Goal: Task Accomplishment & Management: Complete application form

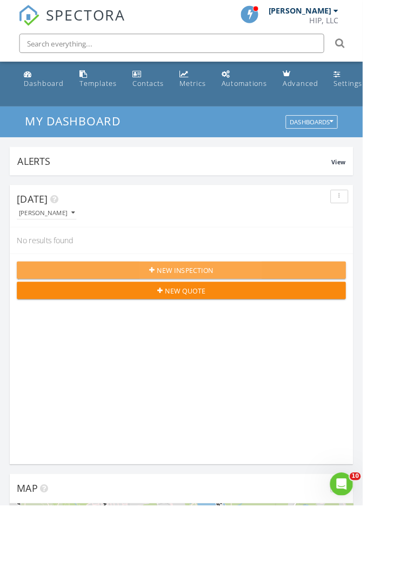
click at [237, 298] on span "New Inspection" at bounding box center [208, 303] width 64 height 11
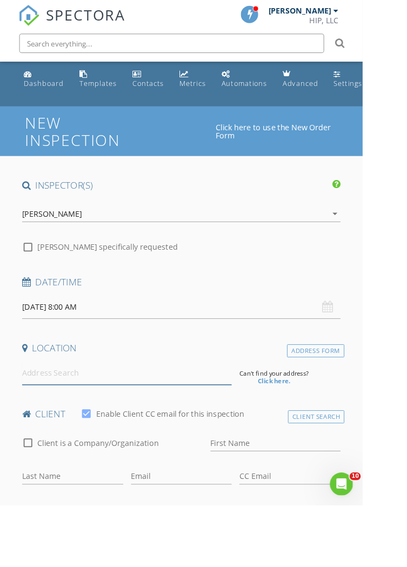
click at [133, 415] on input at bounding box center [143, 418] width 236 height 26
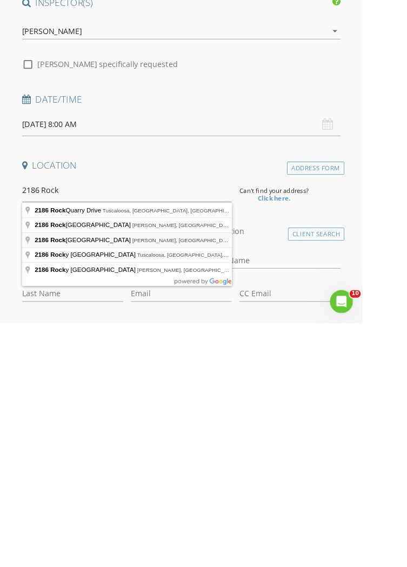
type input "[STREET_ADDRESS][PERSON_NAME]"
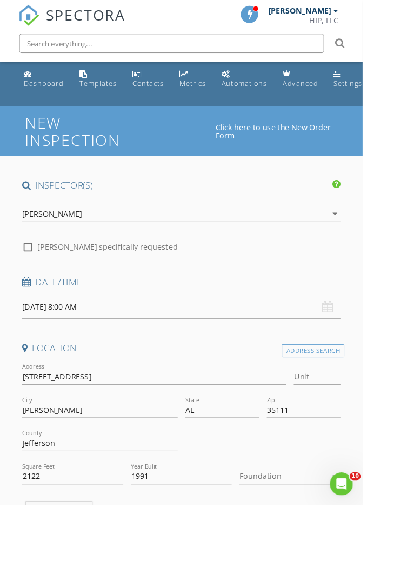
click at [94, 339] on input "[DATE] 8:00 AM" at bounding box center [204, 344] width 358 height 26
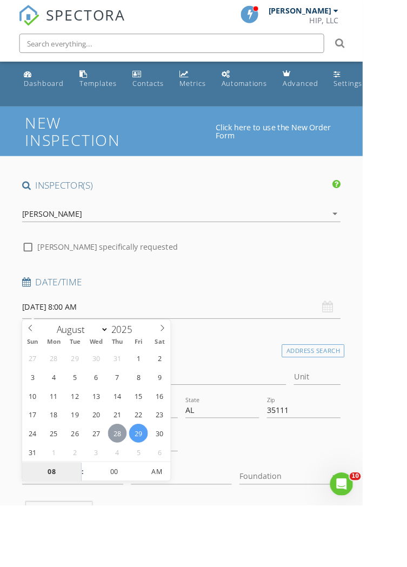
type input "[DATE] 8:00 AM"
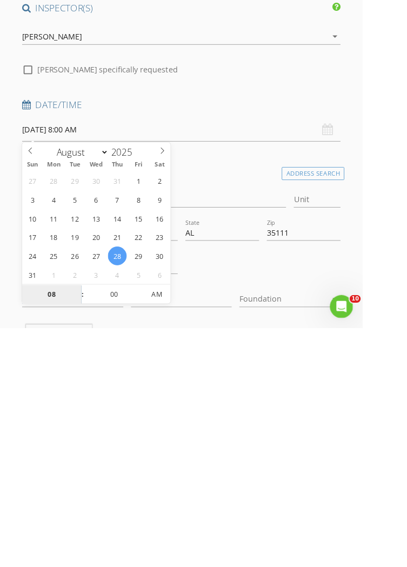
scroll to position [106, 0]
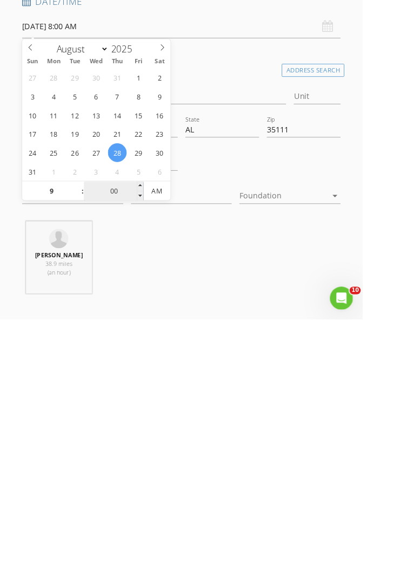
click at [136, 425] on input "00" at bounding box center [128, 423] width 66 height 22
type input "09"
type input "08/28/2025 9:00 AM"
type input "30"
type input "08/28/2025 9:30 AM"
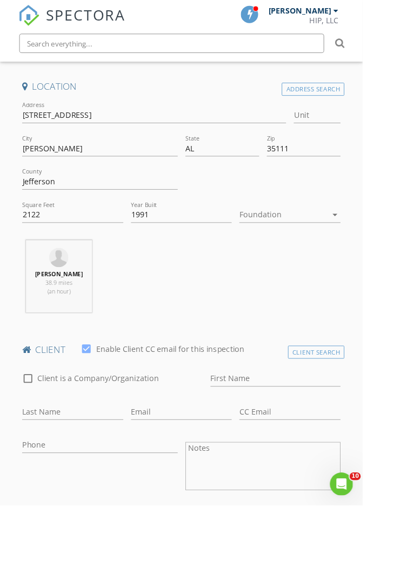
scroll to position [326, 0]
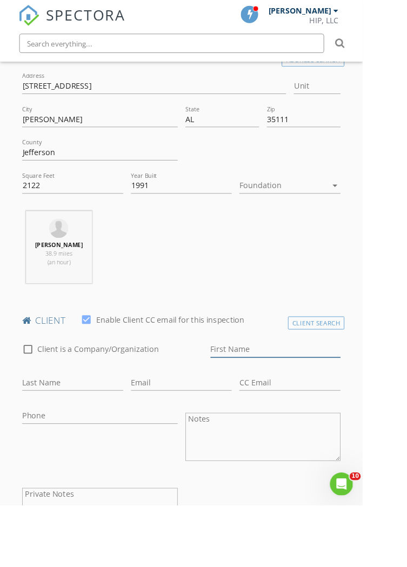
click at [265, 383] on input "First Name" at bounding box center [309, 392] width 146 height 18
type input "Antwann"
click at [90, 431] on input "Last Name" at bounding box center [82, 429] width 114 height 18
type input "Brown"
click at [193, 428] on input "Email" at bounding box center [204, 429] width 114 height 18
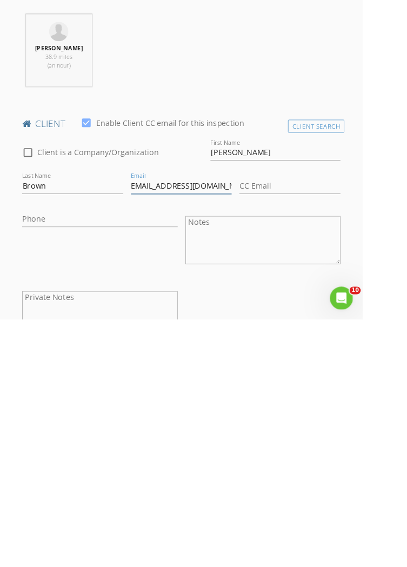
scroll to position [406, 0]
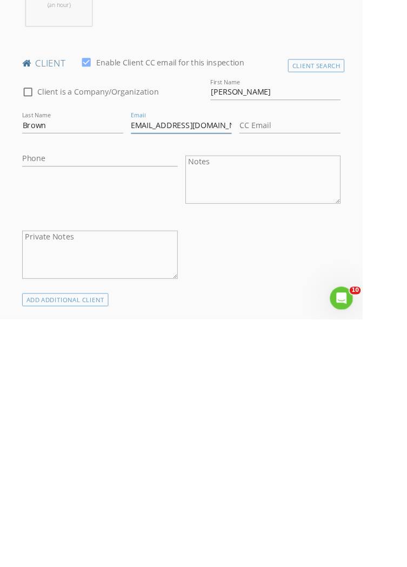
type input "Antwannbrownd@gmail.com"
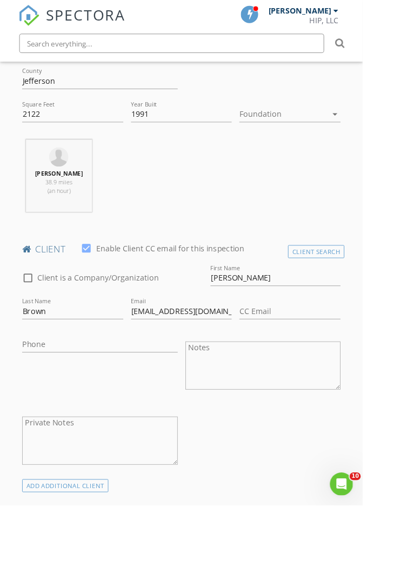
click at [331, 517] on div "check_box_outline_blank Client is a Company/Organization First Name Antwann Las…" at bounding box center [204, 416] width 366 height 243
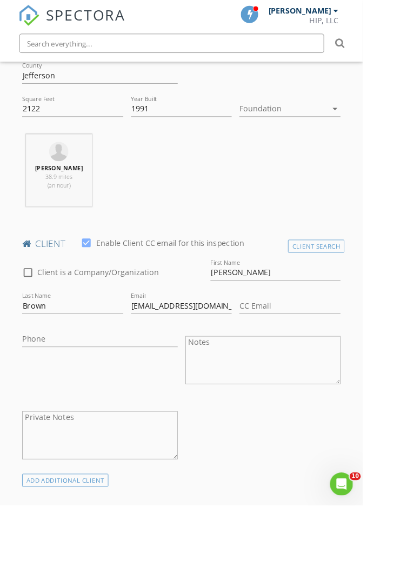
scroll to position [563, 0]
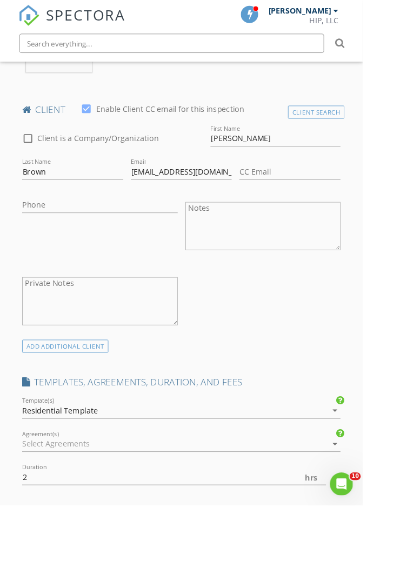
click at [377, 497] on icon "arrow_drop_down" at bounding box center [375, 497] width 13 height 13
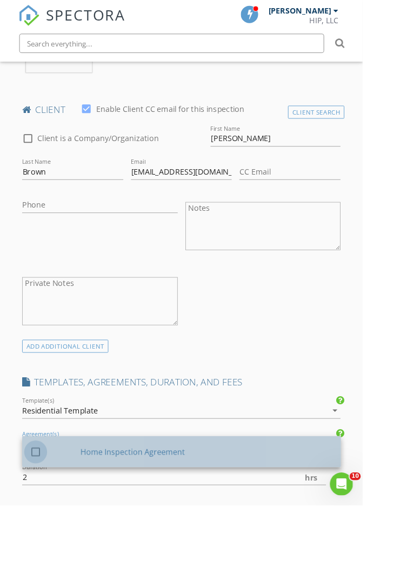
click at [39, 506] on div at bounding box center [40, 507] width 18 height 18
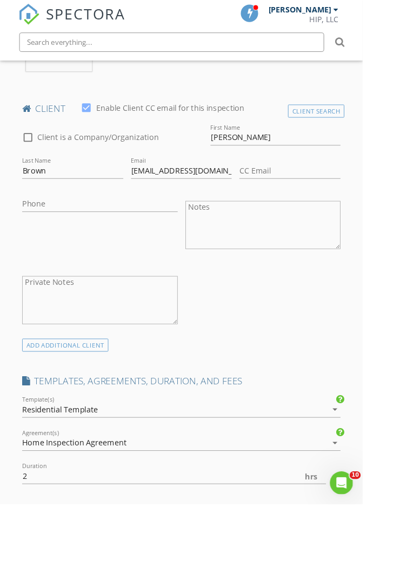
scroll to position [739, 0]
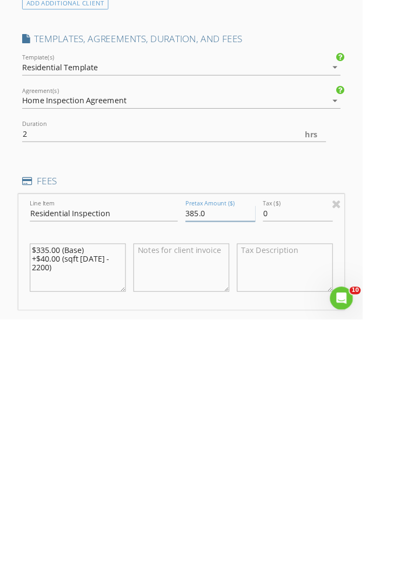
type input "385.0"
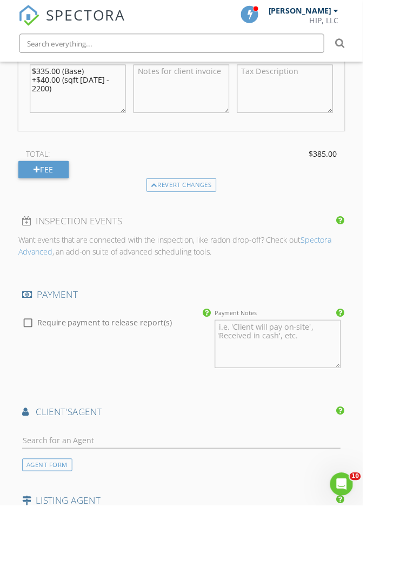
scroll to position [1150, 0]
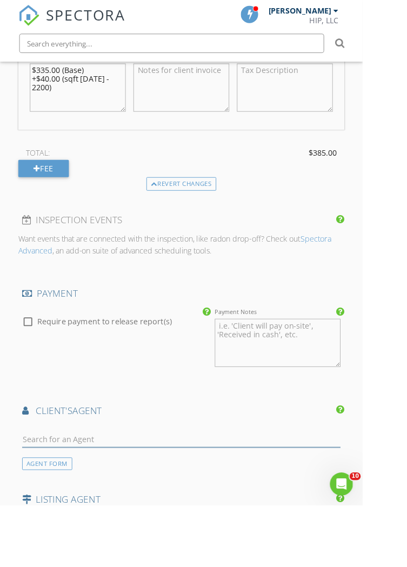
click at [193, 487] on input "text" at bounding box center [204, 493] width 358 height 18
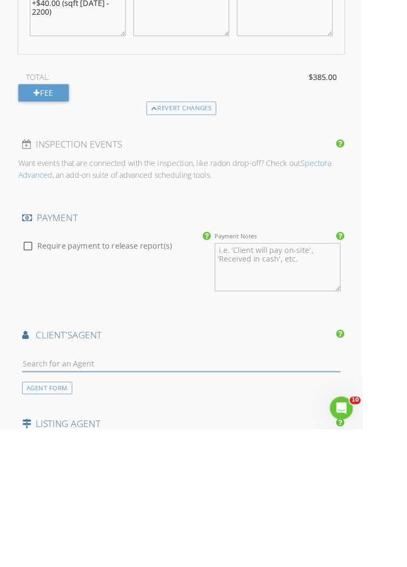
scroll to position [1194, 0]
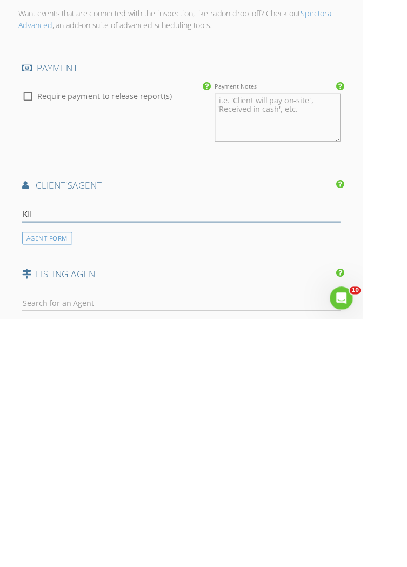
type input "Kill"
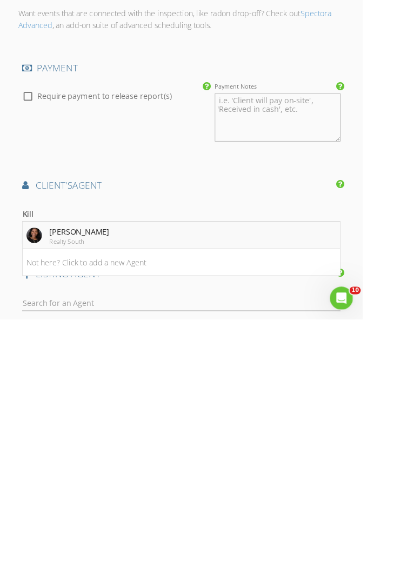
click at [108, 475] on div "Realty South" at bounding box center [89, 479] width 67 height 9
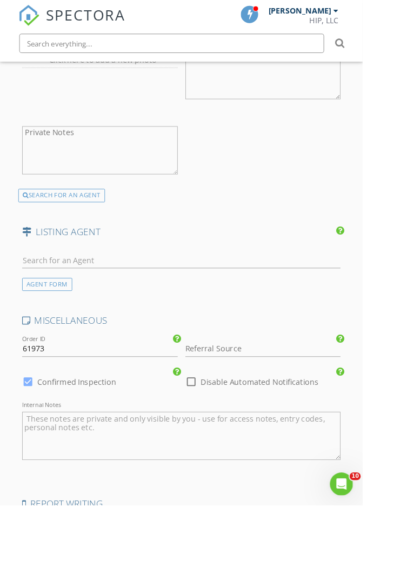
scroll to position [1699, 0]
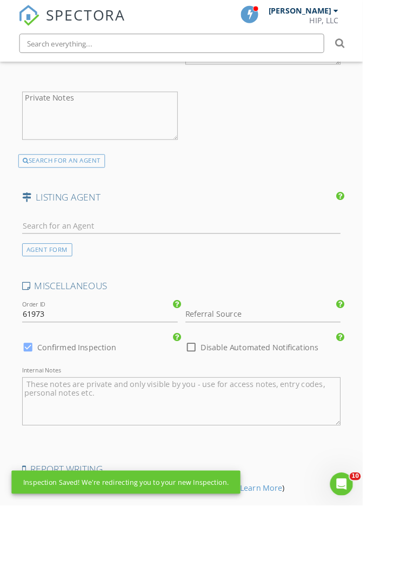
scroll to position [1733, 0]
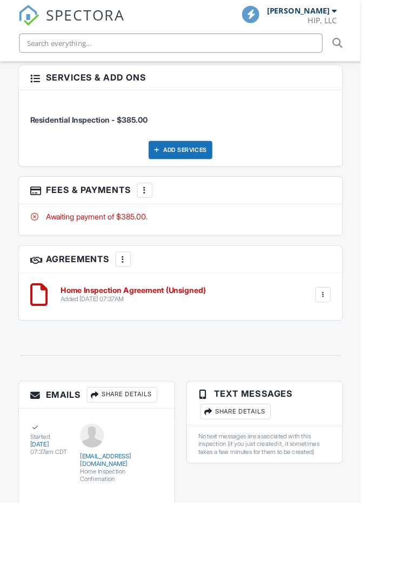
scroll to position [1476, 0]
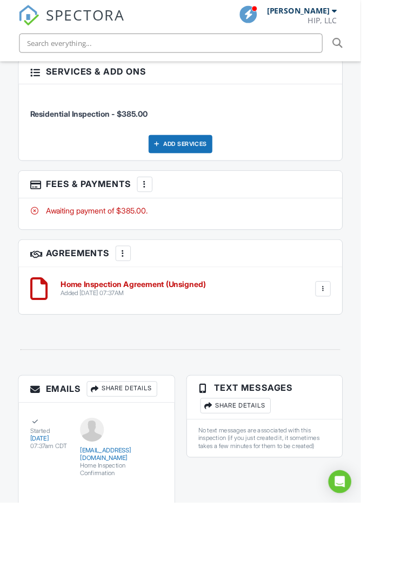
click at [365, 331] on div at bounding box center [364, 326] width 11 height 11
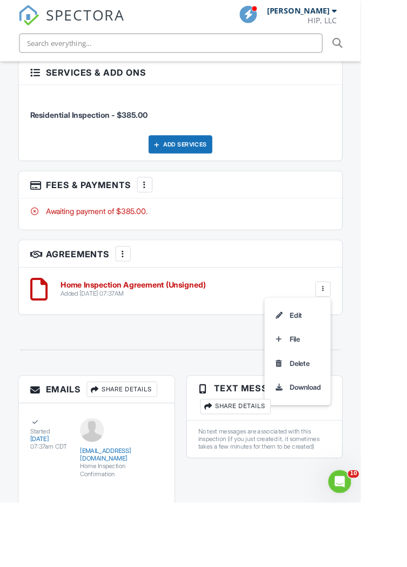
scroll to position [0, 0]
click at [330, 369] on li "Edit" at bounding box center [336, 355] width 62 height 27
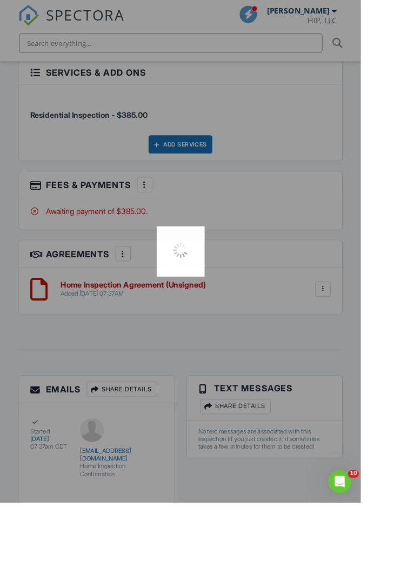
scroll to position [1526, 0]
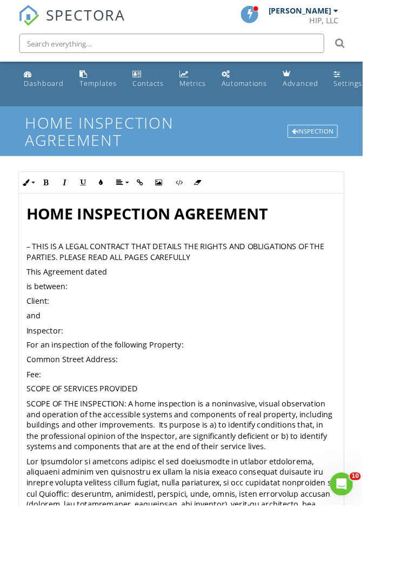
click at [64, 339] on p "Client:" at bounding box center [204, 338] width 348 height 12
click at [79, 370] on p "Inspector:" at bounding box center [204, 371] width 348 height 12
click at [138, 406] on p "Common Street Address:" at bounding box center [204, 403] width 348 height 12
click at [57, 414] on p "Fee:" at bounding box center [204, 420] width 348 height 12
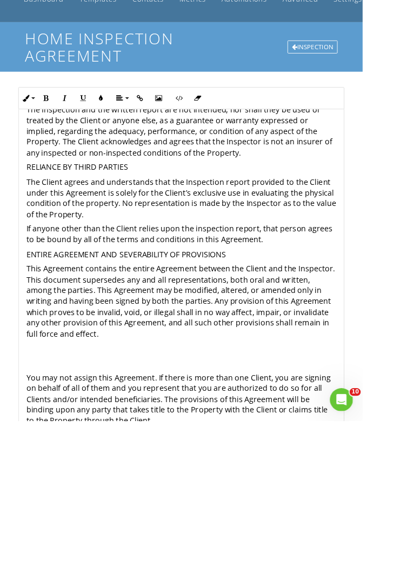
scroll to position [38, 0]
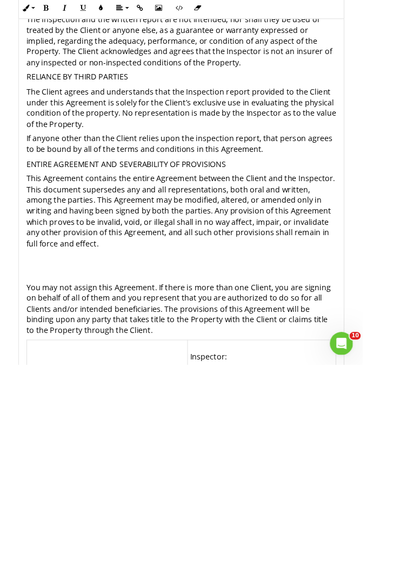
click at [66, 566] on p "Client:" at bounding box center [120, 574] width 175 height 12
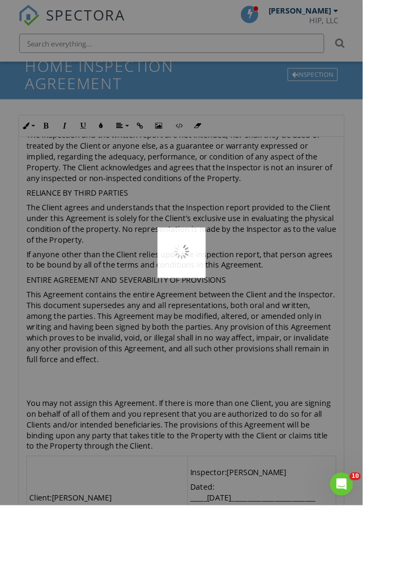
scroll to position [81, 0]
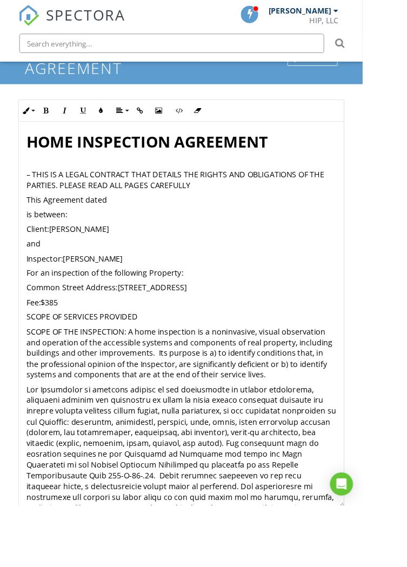
click at [62, 95] on div "Inline Style XLarge Large Normal Small Light Small/Light Bold Italic Underline …" at bounding box center [204, 370] width 366 height 551
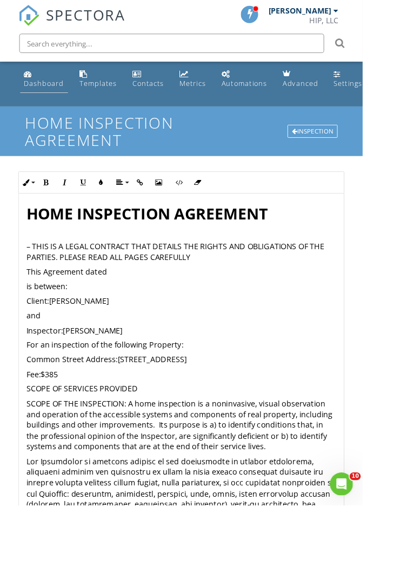
click at [65, 93] on div "Dashboard" at bounding box center [49, 94] width 45 height 10
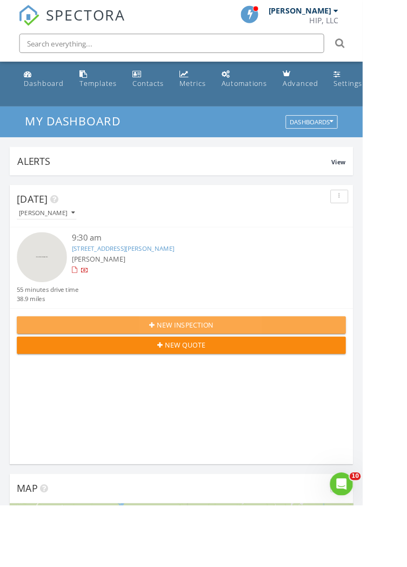
click at [208, 363] on span "New Inspection" at bounding box center [208, 364] width 64 height 11
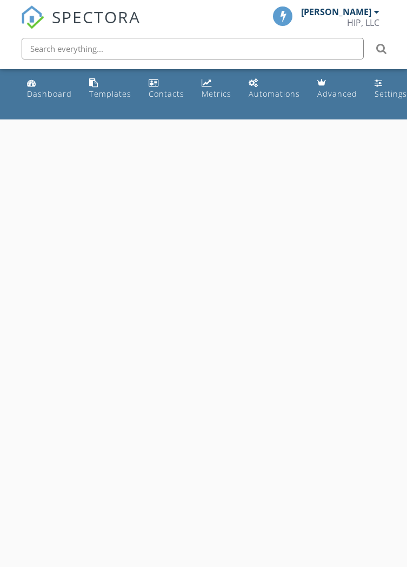
select select "7"
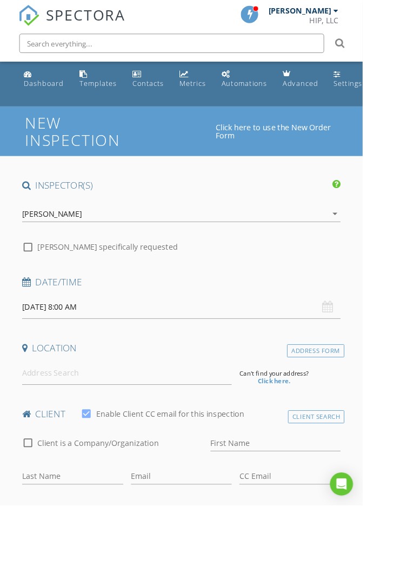
click at [88, 344] on input "[DATE] 8:00 AM" at bounding box center [204, 344] width 358 height 26
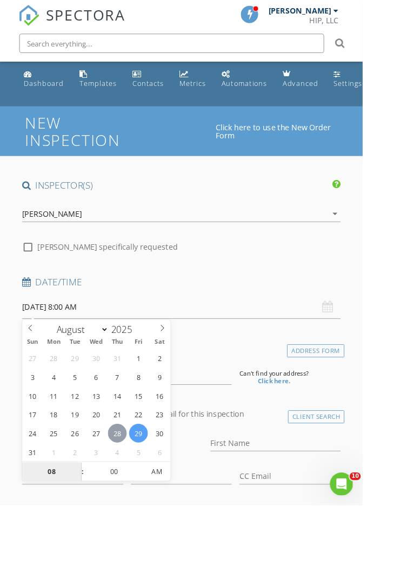
type input "[DATE] 8:00 AM"
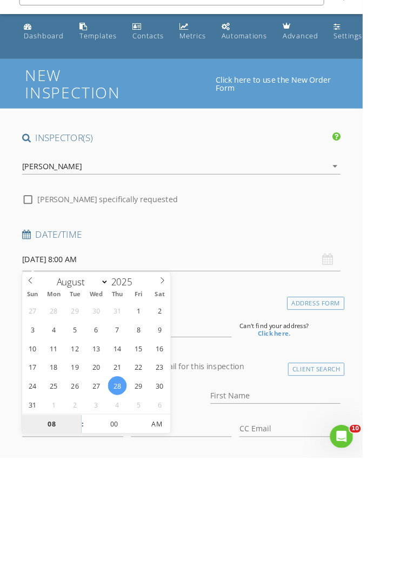
scroll to position [106, 0]
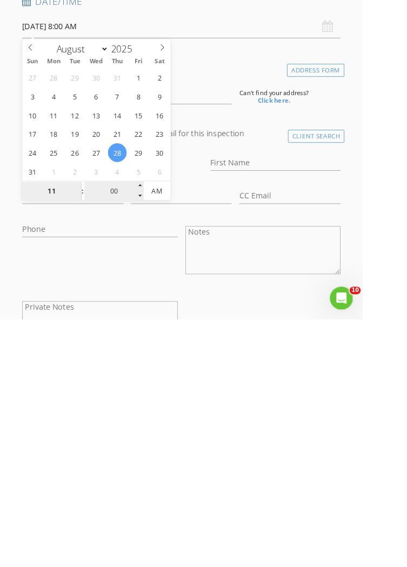
type input "11"
click at [138, 422] on input "00" at bounding box center [128, 423] width 66 height 22
type input "[DATE] 11:00 AM"
type input "30"
type input "[DATE] 11:30 AM"
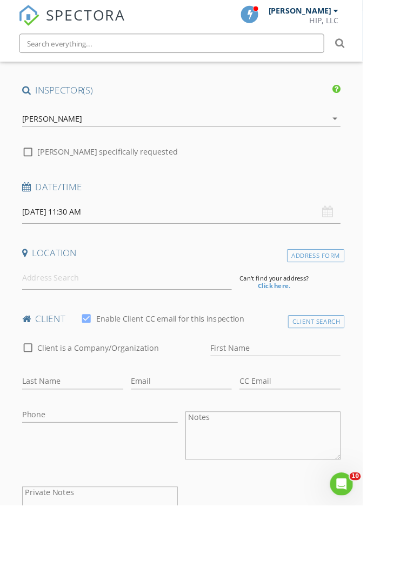
click at [137, 313] on input at bounding box center [143, 312] width 236 height 26
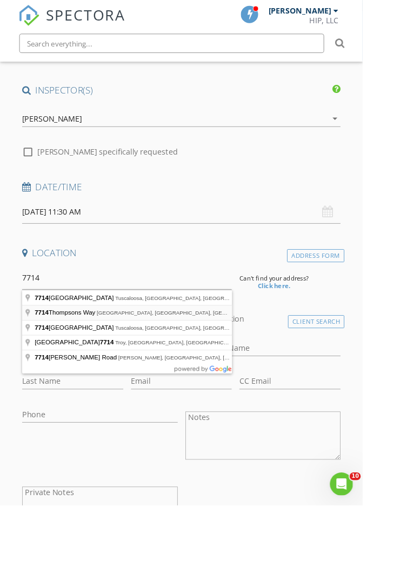
type input "[STREET_ADDRESS]"
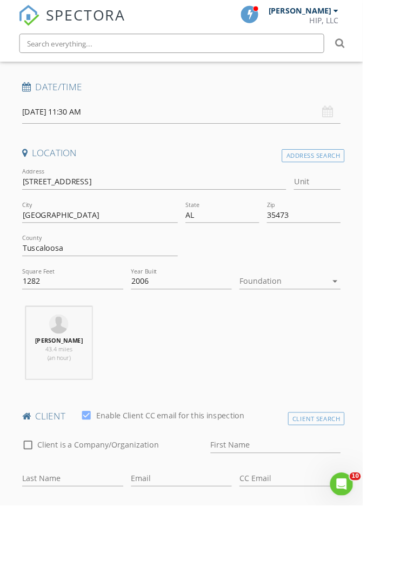
scroll to position [310, 0]
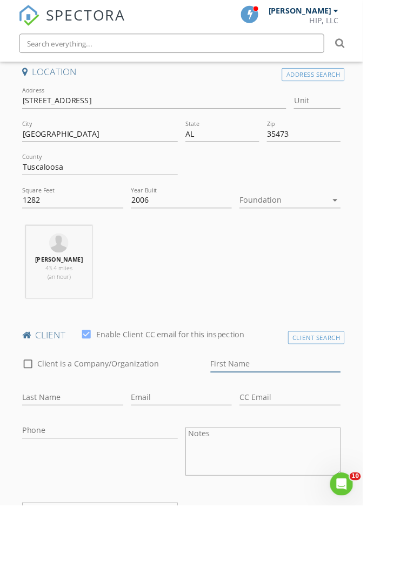
click at [243, 409] on input "First Name" at bounding box center [309, 409] width 146 height 18
type input "Jason"
click at [94, 439] on input "Last Name" at bounding box center [82, 446] width 114 height 18
type input "Strickland"
click at [183, 441] on input "Email" at bounding box center [204, 446] width 114 height 18
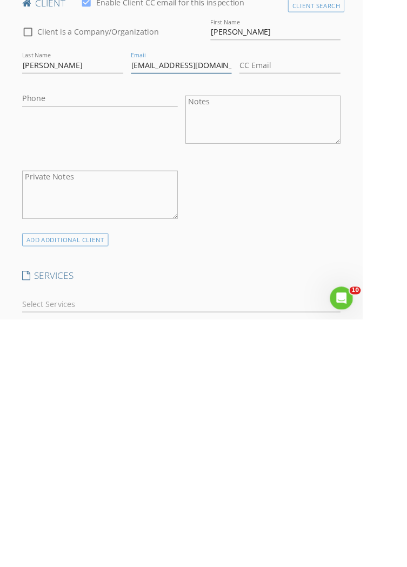
scroll to position [500, 0]
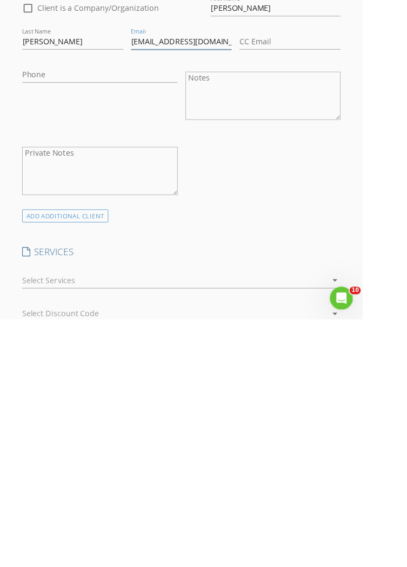
type input "Strick205@att.net"
click at [370, 526] on icon "arrow_drop_down" at bounding box center [375, 523] width 13 height 13
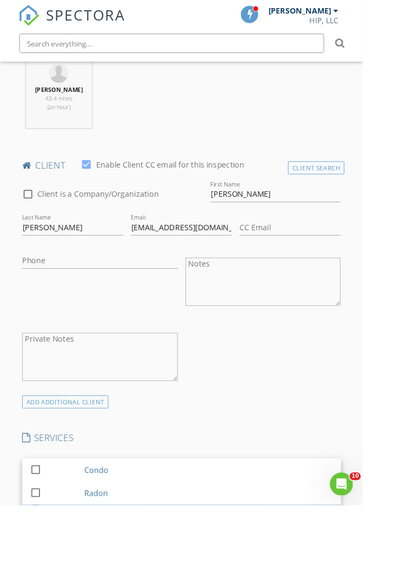
click at [39, 566] on div at bounding box center [40, 578] width 18 height 18
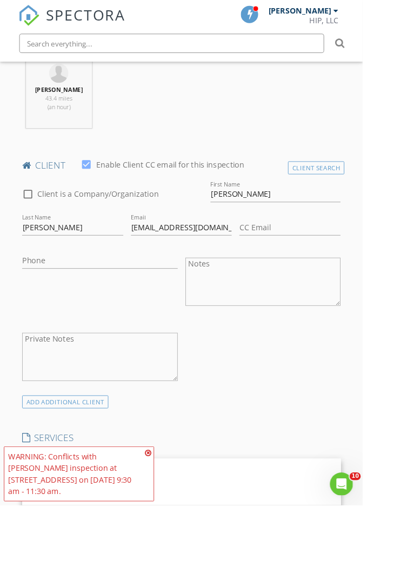
click at [163, 512] on icon at bounding box center [167, 508] width 8 height 9
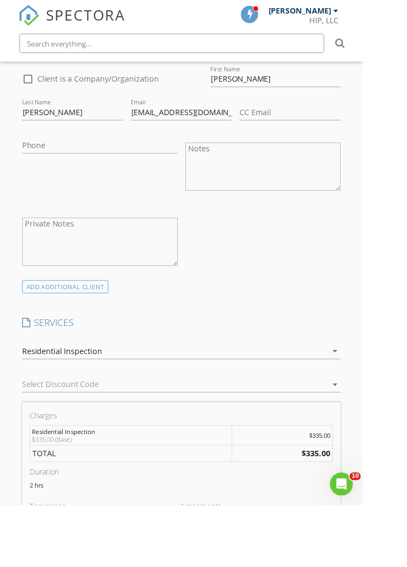
scroll to position [659, 0]
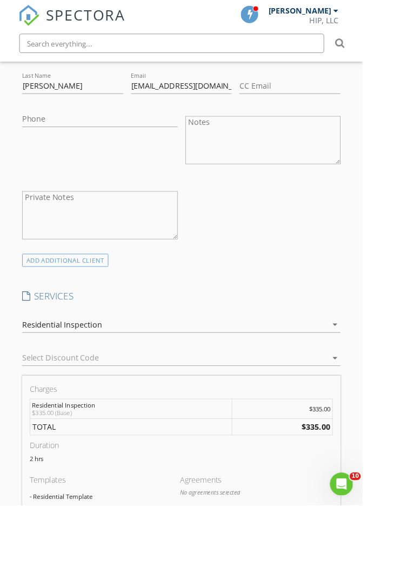
click at [372, 403] on icon "arrow_drop_down" at bounding box center [375, 401] width 13 height 13
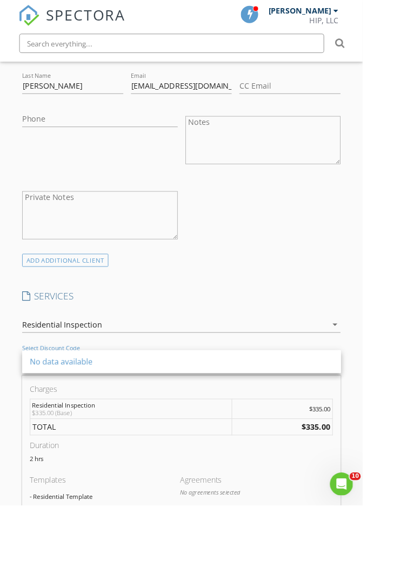
click at [395, 306] on div "New Inspection Click here to use the New Order Form INSPECTOR(S) check_box Char…" at bounding box center [203, 434] width 407 height 1948
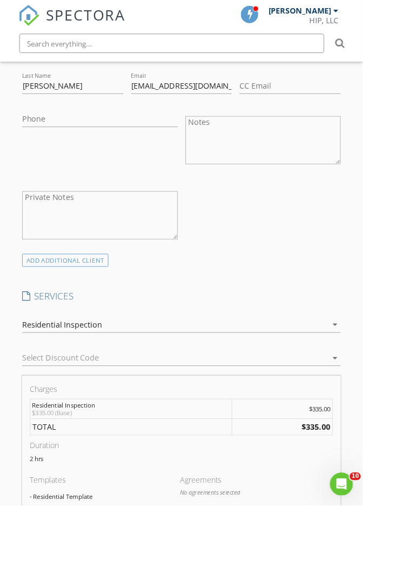
click at [221, 566] on div "Manual Edit" at bounding box center [203, 577] width 64 height 15
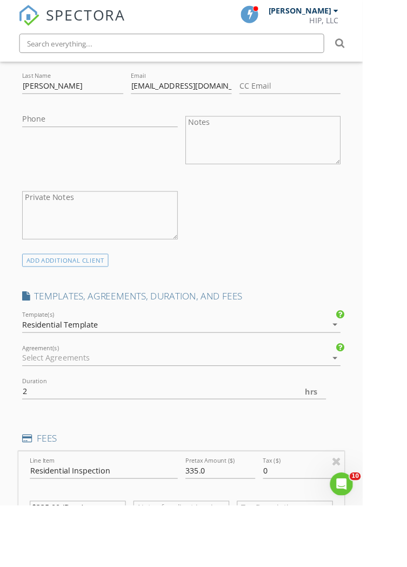
click at [372, 403] on icon "arrow_drop_down" at bounding box center [375, 401] width 13 height 13
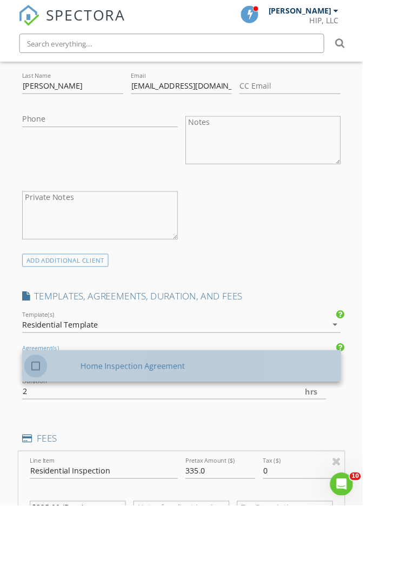
click at [48, 408] on div at bounding box center [40, 411] width 18 height 18
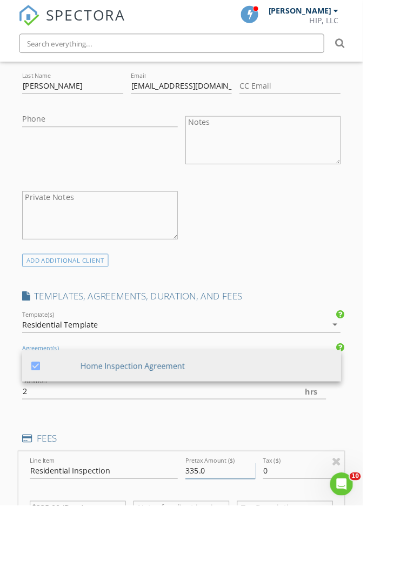
click at [216, 524] on input "335.0" at bounding box center [247, 528] width 78 height 18
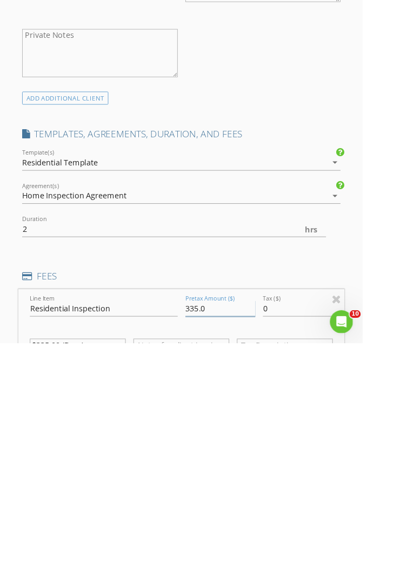
scroll to position [739, 0]
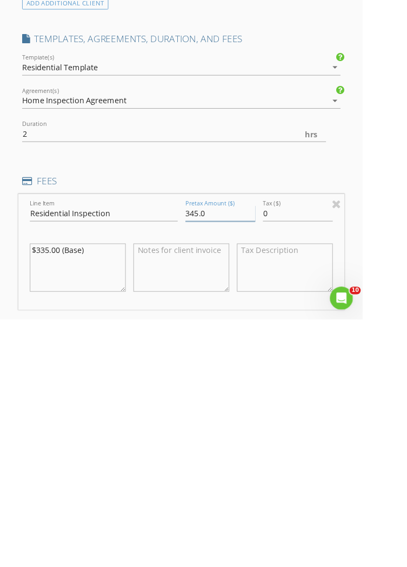
type input "345.0"
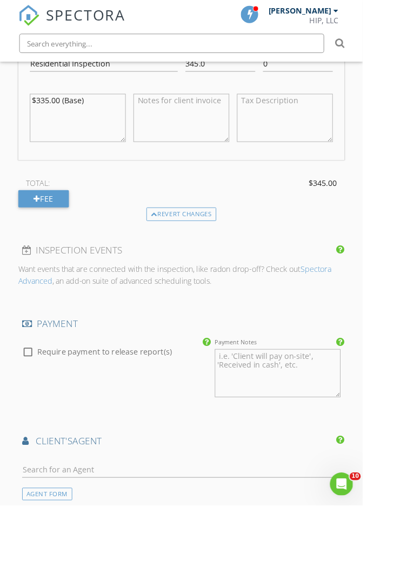
scroll to position [1206, 0]
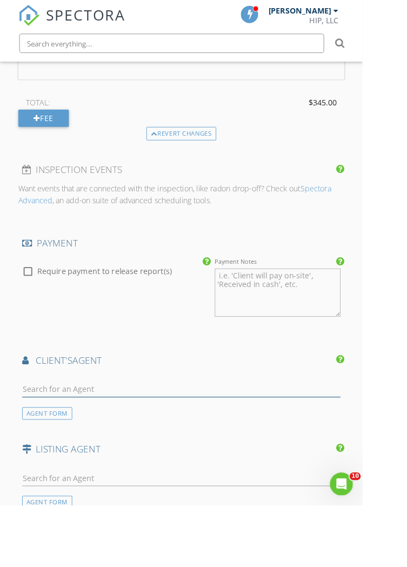
click at [104, 435] on input "text" at bounding box center [204, 437] width 358 height 18
type input "Jodi"
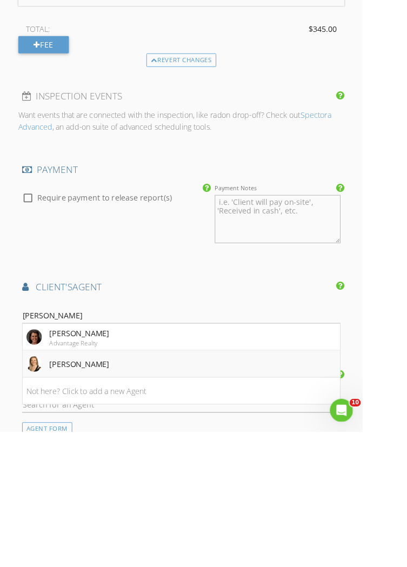
click at [108, 492] on div "JC Willingham" at bounding box center [89, 491] width 67 height 13
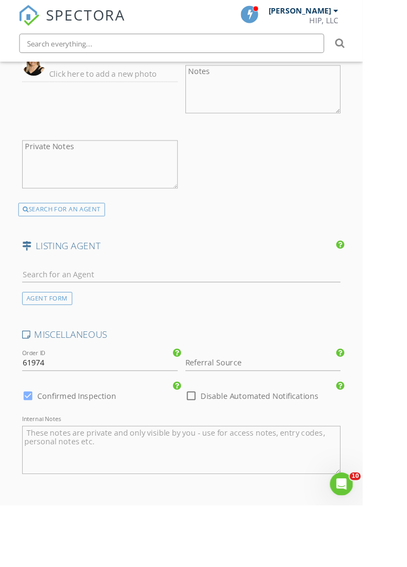
scroll to position [1699, 0]
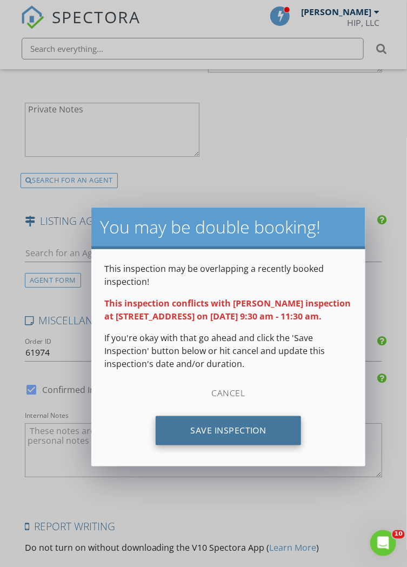
click at [266, 444] on div "Save Inspection" at bounding box center [228, 430] width 145 height 29
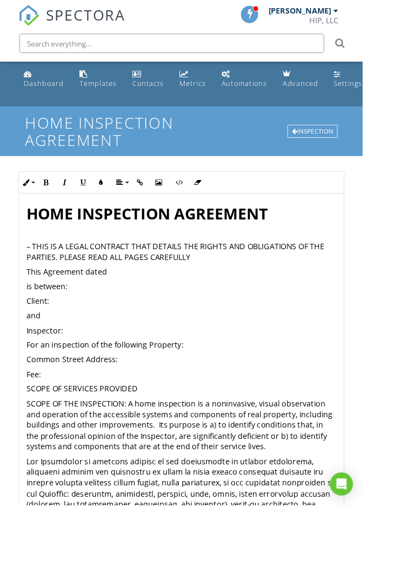
click at [61, 341] on p "Client:" at bounding box center [204, 338] width 348 height 12
click at [78, 365] on p "Inspector:" at bounding box center [204, 371] width 348 height 12
click at [138, 404] on p "Common Street Address:" at bounding box center [204, 403] width 348 height 12
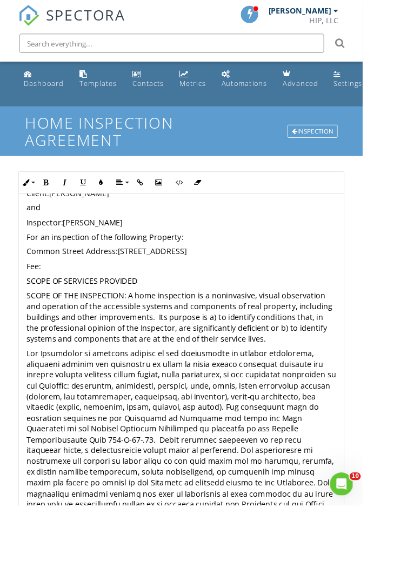
scroll to position [123, 0]
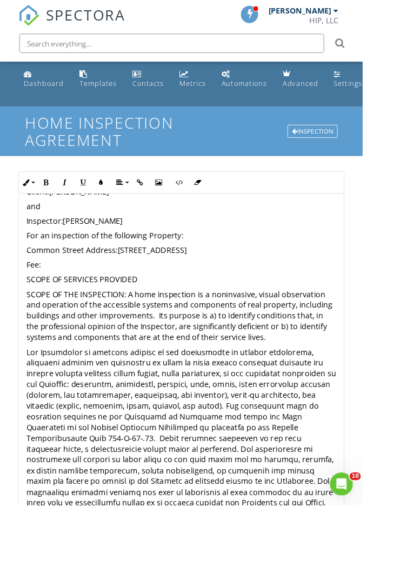
click at [56, 297] on p "Fee:" at bounding box center [204, 297] width 348 height 12
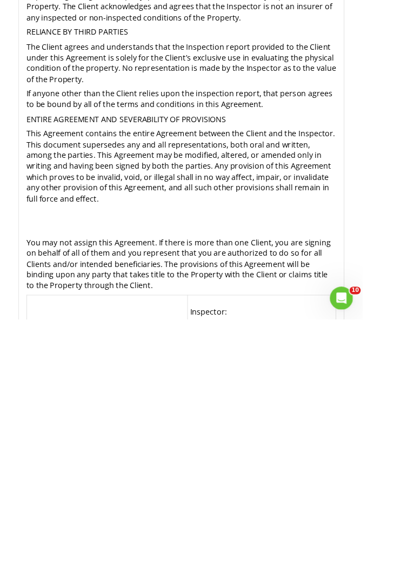
scroll to position [38, 0]
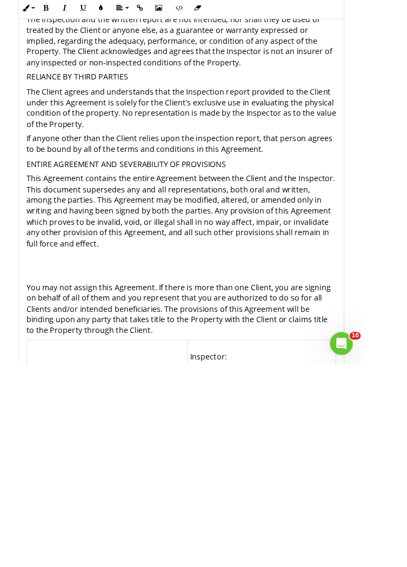
click at [65, 566] on p "Client:" at bounding box center [120, 574] width 175 height 12
click at [265, 552] on p "Inspector:" at bounding box center [293, 558] width 161 height 12
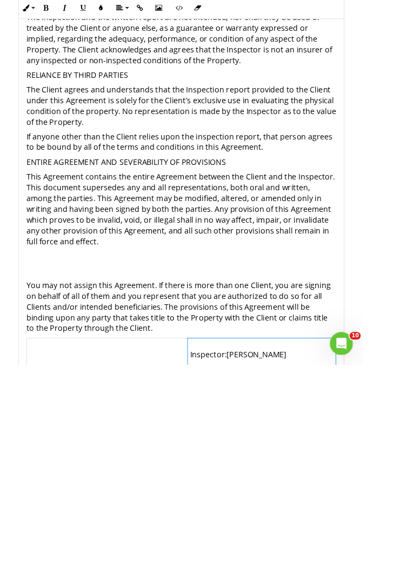
click at [269, 566] on p "Dated: ______________________________" at bounding box center [293, 572] width 161 height 12
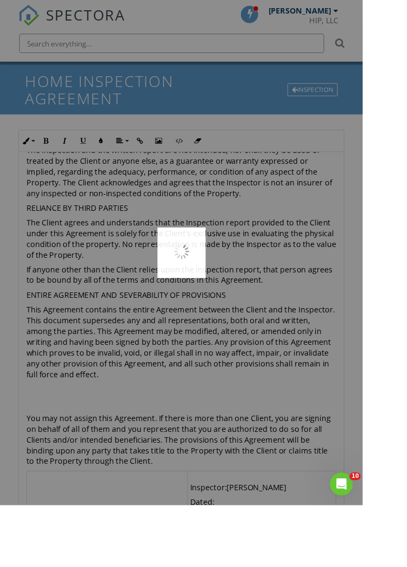
scroll to position [81, 0]
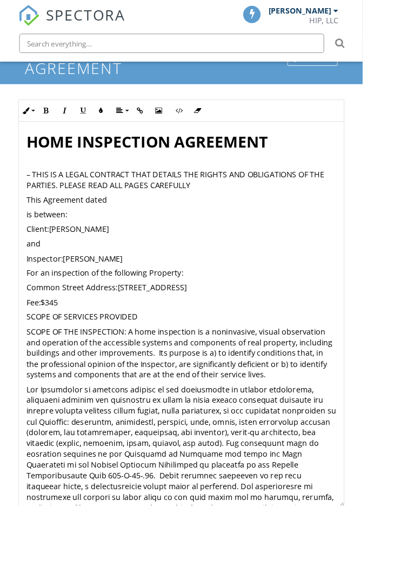
click at [58, 101] on div "Inline Style XLarge Large Normal Small Light Small/Light Bold Italic Underline …" at bounding box center [204, 370] width 366 height 551
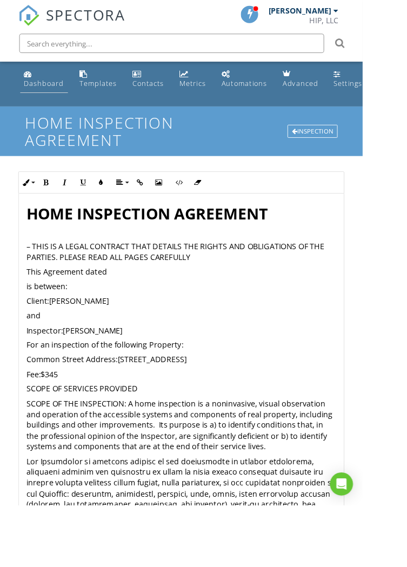
click at [73, 95] on link "Dashboard" at bounding box center [50, 89] width 54 height 31
